Goal: Task Accomplishment & Management: Manage account settings

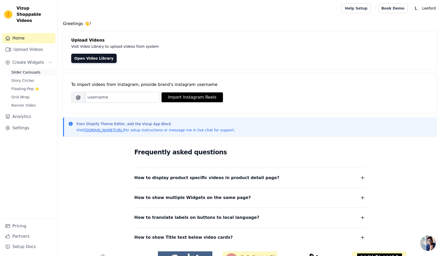
click at [29, 70] on span "Slider Carousels" at bounding box center [25, 72] width 29 height 5
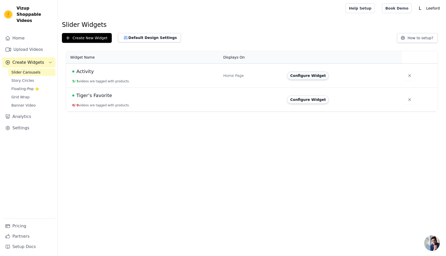
click at [302, 76] on button "Configure Widget" at bounding box center [308, 76] width 42 height 8
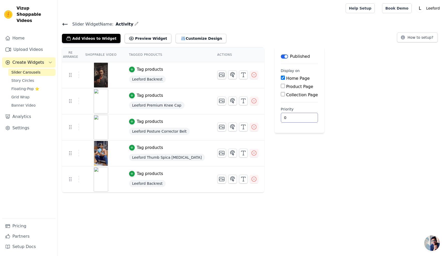
click at [281, 118] on input "0" at bounding box center [299, 118] width 37 height 10
click at [144, 40] on button "Preview Widget" at bounding box center [148, 38] width 46 height 9
click at [181, 38] on button "Customize Design" at bounding box center [201, 38] width 51 height 9
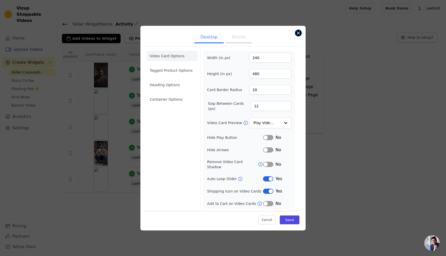
click at [300, 34] on button "Close modal" at bounding box center [298, 33] width 6 height 6
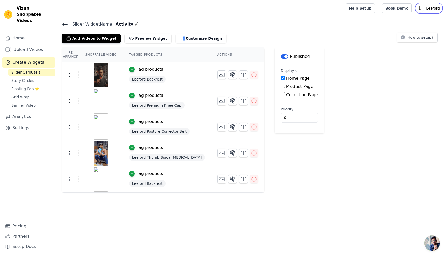
click at [440, 7] on p "Leeford" at bounding box center [433, 8] width 18 height 9
click at [21, 123] on link "Settings" at bounding box center [28, 128] width 53 height 10
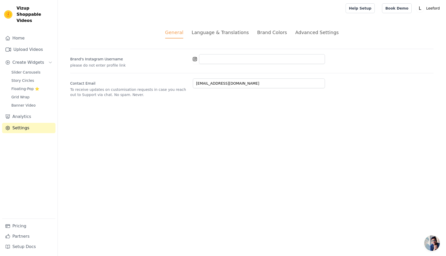
click at [314, 30] on div "Advanced Settings" at bounding box center [316, 32] width 43 height 7
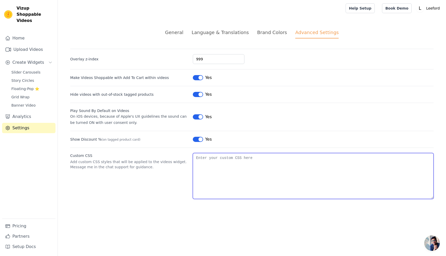
click at [204, 159] on textarea "Custom CSS" at bounding box center [313, 176] width 241 height 46
paste textarea ".swiper-wrapper { justify-content: center; /* Center horizontally */ }"
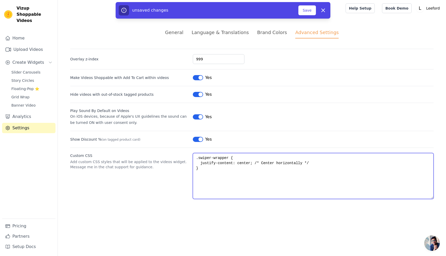
drag, startPoint x: 255, startPoint y: 163, endPoint x: 312, endPoint y: 162, distance: 56.8
click at [312, 162] on textarea ".swiper-wrapper { justify-content: center; /* Center horizontally */ }" at bounding box center [313, 176] width 241 height 46
click at [211, 158] on textarea ".swiper-wrapper { justify-content: center; }" at bounding box center [313, 176] width 241 height 46
drag, startPoint x: 211, startPoint y: 158, endPoint x: 198, endPoint y: 158, distance: 12.4
click at [198, 158] on textarea ".swiper-wrapper { justify-content: center; }" at bounding box center [313, 176] width 241 height 46
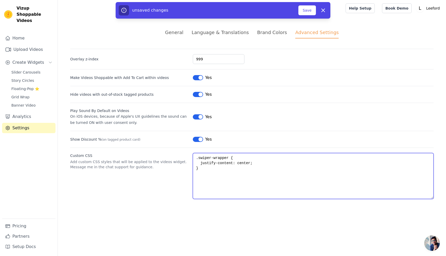
click at [231, 157] on textarea ".swiper-wrapper { justify-content: center; }" at bounding box center [313, 176] width 241 height 46
drag, startPoint x: 211, startPoint y: 157, endPoint x: 195, endPoint y: 157, distance: 16.0
click at [195, 157] on textarea ".swiper-wrapper { justify-content: center; }" at bounding box center [313, 176] width 241 height 46
paste textarea ".wizup-app"
click at [219, 157] on textarea ".wizup-app .swiper-wrapper { justify-content: center; }" at bounding box center [313, 176] width 241 height 46
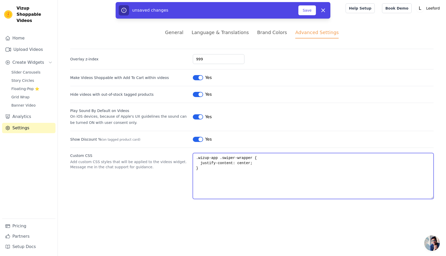
click at [218, 158] on textarea ".wizup-app .swiper-wrapper { justify-content: center; }" at bounding box center [313, 176] width 241 height 46
type textarea ".wizup-app .swiper-wrapper { justify-content: center; }"
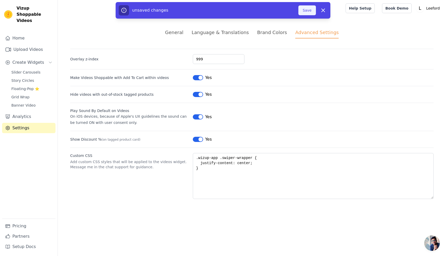
click at [307, 12] on button "Save" at bounding box center [308, 10] width 18 height 10
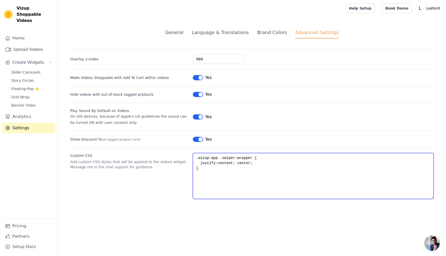
drag, startPoint x: 199, startPoint y: 168, endPoint x: 196, endPoint y: 156, distance: 12.6
click at [196, 156] on textarea ".wizup-app .swiper-wrapper { justify-content: center; }" at bounding box center [313, 176] width 241 height 46
click at [210, 181] on textarea ".wizup-app .swiper-wrapper { justify-content: center; }" at bounding box center [313, 176] width 241 height 46
drag, startPoint x: 204, startPoint y: 171, endPoint x: 194, endPoint y: 157, distance: 17.4
click at [194, 157] on textarea ".wizup-app .swiper-wrapper { justify-content: center; }" at bounding box center [313, 176] width 241 height 46
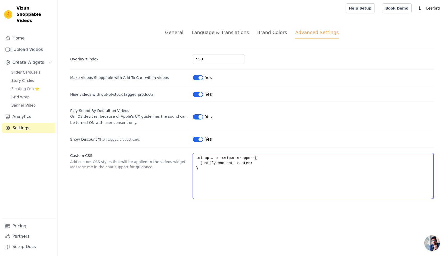
drag, startPoint x: 197, startPoint y: 168, endPoint x: 191, endPoint y: 154, distance: 15.1
click at [191, 154] on div "Custom CSS Add custom CSS styles that will be applied to the videos widget. Mes…" at bounding box center [252, 173] width 364 height 51
paste textarea "{ overflow-x: hidden !important; /* prevent empty space scroll */ } .wizup-app …"
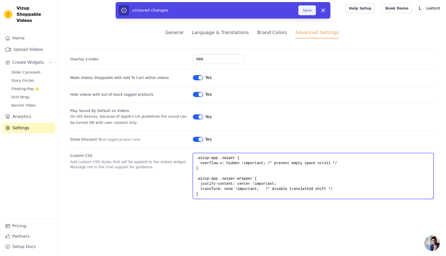
type textarea ".wizup-app .swiper { overflow-x: hidden !important; /* prevent empty space scro…"
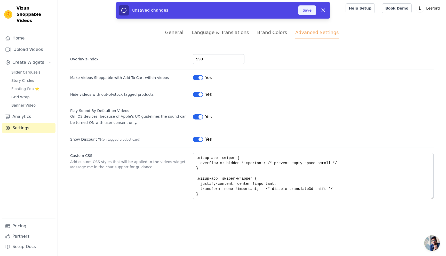
click at [308, 10] on button "Save" at bounding box center [308, 10] width 18 height 10
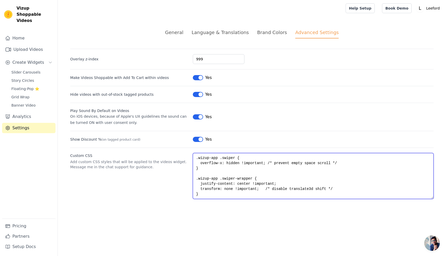
drag, startPoint x: 266, startPoint y: 189, endPoint x: 341, endPoint y: 189, distance: 74.6
click at [341, 189] on textarea ".wizup-app .swiper { overflow-x: hidden !important; /* prevent empty space scro…" at bounding box center [313, 176] width 241 height 46
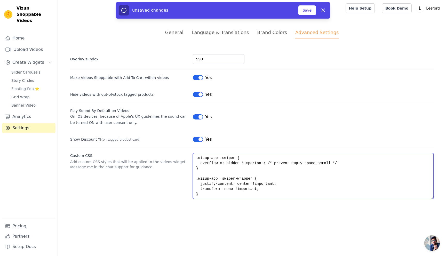
drag, startPoint x: 268, startPoint y: 163, endPoint x: 367, endPoint y: 162, distance: 98.7
click at [367, 162] on textarea ".wizup-app .swiper { overflow-x: hidden !important; /* prevent empty space scro…" at bounding box center [313, 176] width 241 height 46
type textarea ".wizup-app .swiper { overflow-x: hidden !important; } .wizup-app .swiper-wrappe…"
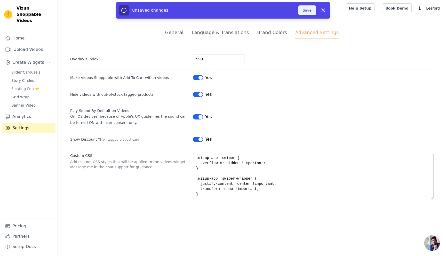
click at [304, 12] on button "Save" at bounding box center [308, 10] width 18 height 10
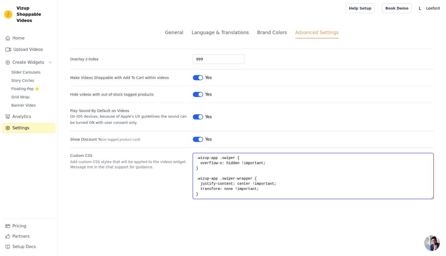
drag, startPoint x: 197, startPoint y: 157, endPoint x: 208, endPoint y: 197, distance: 41.0
click at [208, 197] on textarea ".wizup-app .swiper { overflow-x: hidden !important; } .wizup-app .swiper-wrappe…" at bounding box center [313, 176] width 241 height 46
paste textarea "vizup-main-container { overflow-x: clip; /* newer CSS, trims scroll bleed */"
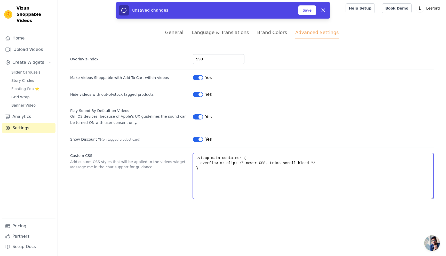
drag, startPoint x: 239, startPoint y: 162, endPoint x: 324, endPoint y: 161, distance: 85.5
click at [324, 161] on textarea ".vizup-main-container { overflow-x: clip; /* newer CSS, trims scroll bleed */ }" at bounding box center [313, 176] width 241 height 46
type textarea ".vizup-main-container { overflow-x: clip; }"
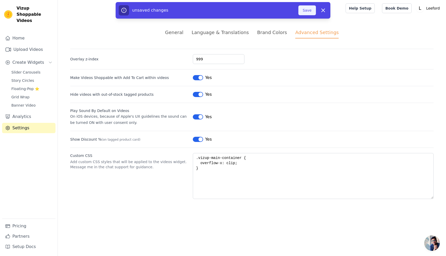
click at [308, 9] on button "Save" at bounding box center [308, 10] width 18 height 10
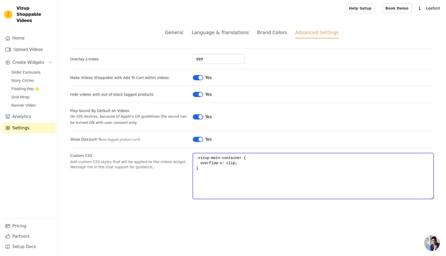
click at [247, 177] on textarea ".vizup-main-container { overflow-x: clip; }" at bounding box center [313, 176] width 241 height 46
drag, startPoint x: 198, startPoint y: 167, endPoint x: 195, endPoint y: 159, distance: 8.7
click at [195, 159] on textarea ".vizup-main-container { overflow-x: clip; }" at bounding box center [313, 176] width 241 height 46
paste textarea "@media (min-width: 769px) { .wizup-app .swiper-wrapper { justify-content: cente…"
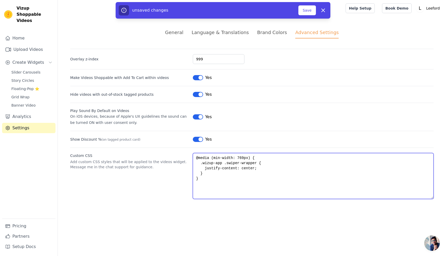
click at [201, 163] on textarea "@media (min-width: 769px) { .wizup-app .swiper-wrapper { justify-content: cente…" at bounding box center [313, 176] width 241 height 46
type textarea "@media (min-width: 769px) { .wizup-app .swiper-wrapper { justify-content: cente…"
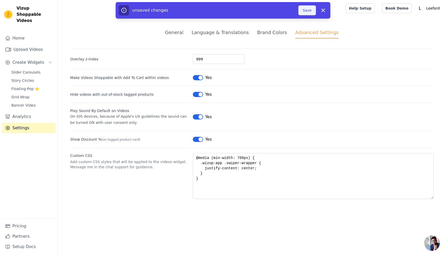
click at [306, 9] on button "Save" at bounding box center [308, 10] width 18 height 10
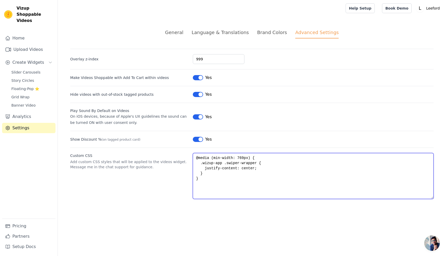
drag, startPoint x: 200, startPoint y: 179, endPoint x: 193, endPoint y: 155, distance: 24.9
click at [193, 155] on textarea "@media (min-width: 769px) { .wizup-app .swiper-wrapper { justify-content: cente…" at bounding box center [313, 176] width 241 height 46
paste textarea "/* Remove centering for tablets, keep it only for large desktops */ @media (min…"
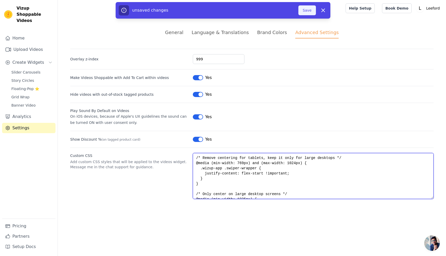
type textarea "/* Remove centering for tablets, keep it only for large desktops */ @media (min…"
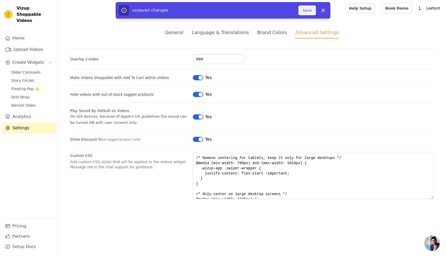
click at [304, 11] on button "Save" at bounding box center [308, 10] width 18 height 10
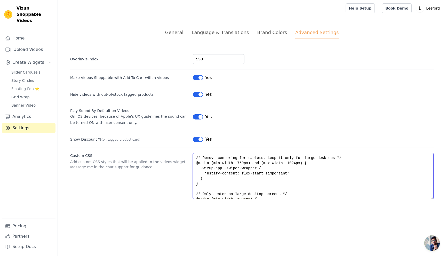
drag, startPoint x: 346, startPoint y: 156, endPoint x: 191, endPoint y: 156, distance: 155.0
click at [192, 156] on div "Custom CSS Add custom CSS styles that will be applied to the videos widget. Mes…" at bounding box center [252, 173] width 364 height 51
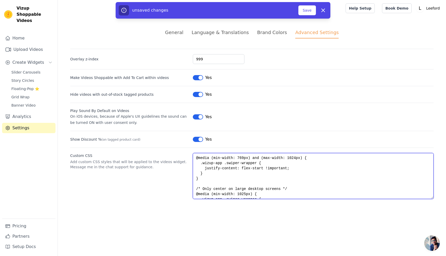
drag, startPoint x: 288, startPoint y: 189, endPoint x: 187, endPoint y: 191, distance: 100.7
click at [187, 191] on div "Custom CSS Add custom CSS styles that will be applied to the videos widget. Mes…" at bounding box center [252, 173] width 364 height 51
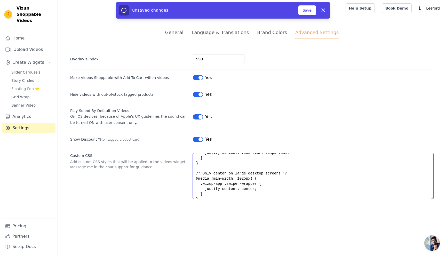
scroll to position [21, 0]
type textarea "/* Remove centering for tablets, keep it only for large desktops */ @media (min…"
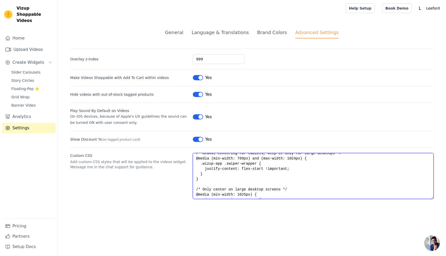
scroll to position [0, 0]
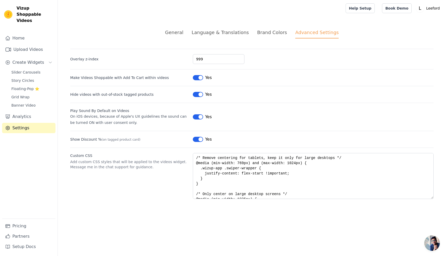
click at [146, 179] on div "Custom CSS Add custom CSS styles that will be applied to the videos widget. Mes…" at bounding box center [252, 173] width 364 height 51
